Goal: Transaction & Acquisition: Book appointment/travel/reservation

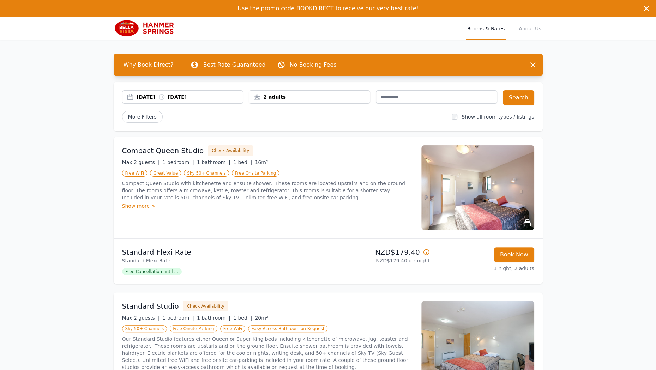
click at [337, 94] on div "2 adults" at bounding box center [309, 96] width 121 height 7
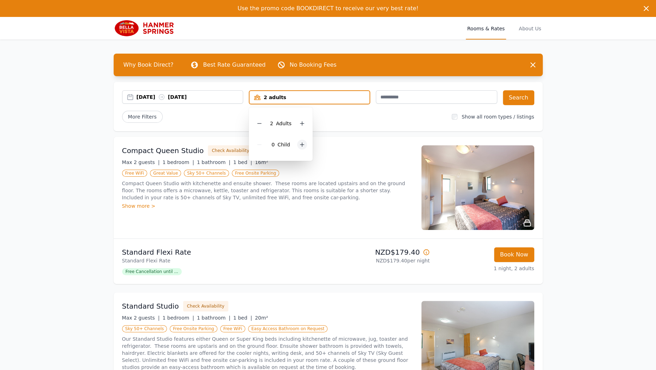
click at [300, 145] on icon at bounding box center [302, 145] width 4 height 4
drag, startPoint x: 569, startPoint y: 104, endPoint x: 540, endPoint y: 105, distance: 29.0
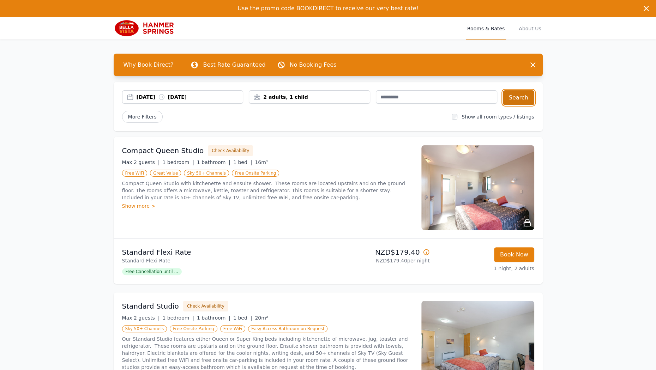
click at [522, 97] on button "Search" at bounding box center [518, 97] width 31 height 15
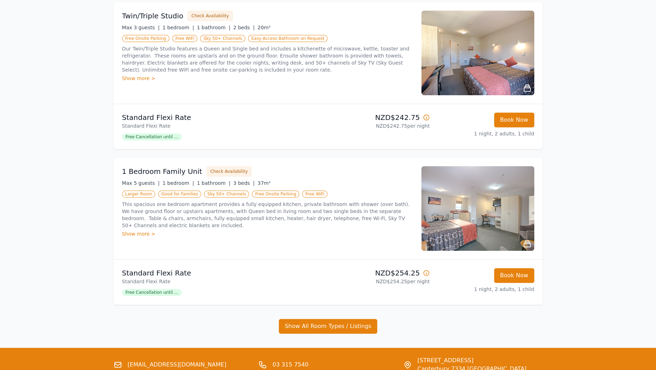
scroll to position [141, 0]
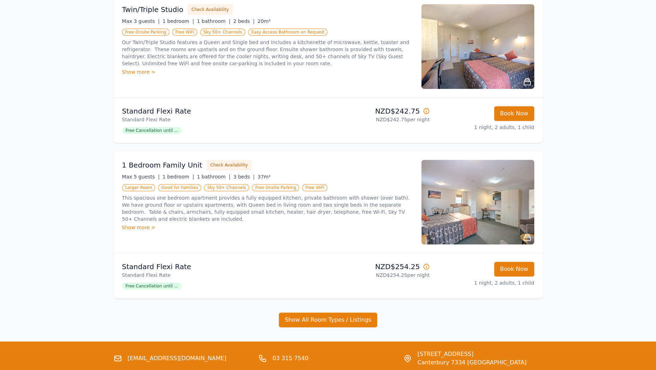
click at [464, 205] on img at bounding box center [477, 202] width 113 height 85
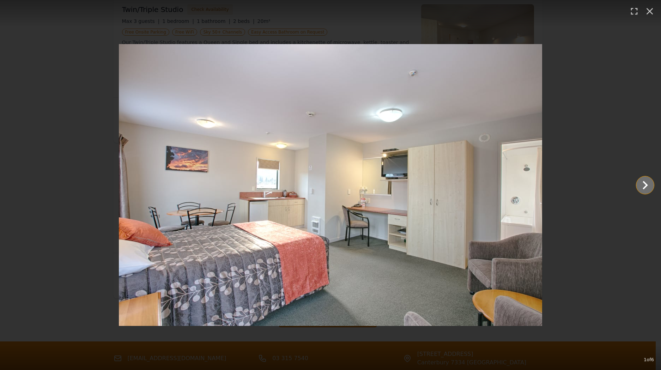
click at [642, 184] on icon "Show slide 2 of 6" at bounding box center [645, 185] width 17 height 17
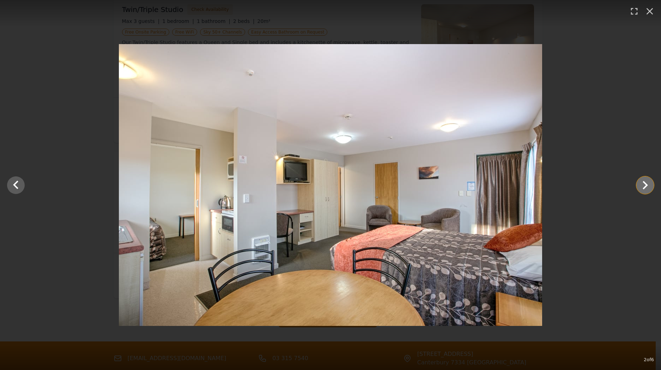
click at [642, 184] on icon "Show slide 3 of 6" at bounding box center [645, 185] width 17 height 17
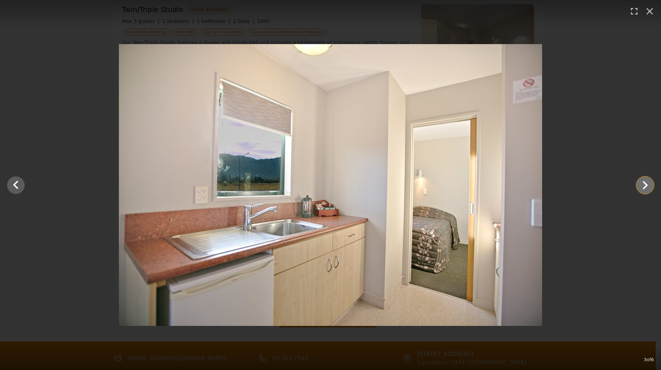
click at [642, 184] on icon "Show slide 4 of 6" at bounding box center [645, 185] width 17 height 17
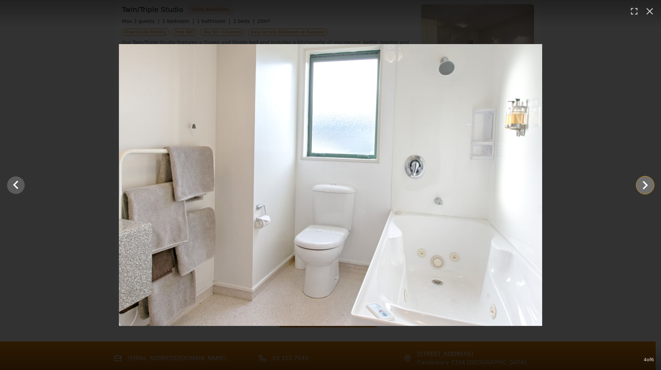
click at [642, 184] on icon "Show slide 5 of 6" at bounding box center [645, 185] width 17 height 17
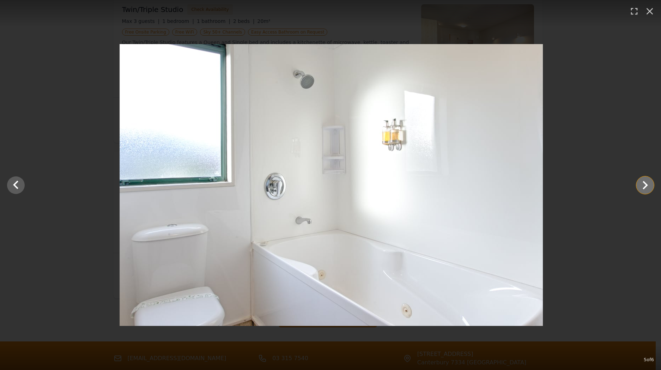
click at [642, 184] on icon "Show slide 6 of 6" at bounding box center [645, 185] width 17 height 17
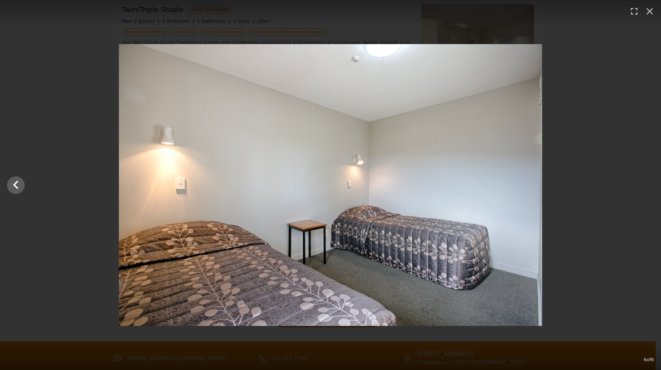
click at [642, 184] on div at bounding box center [330, 185] width 661 height 282
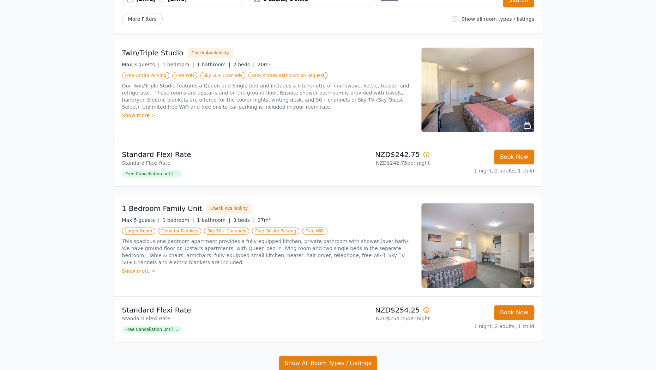
scroll to position [35, 0]
